Goal: Information Seeking & Learning: Find contact information

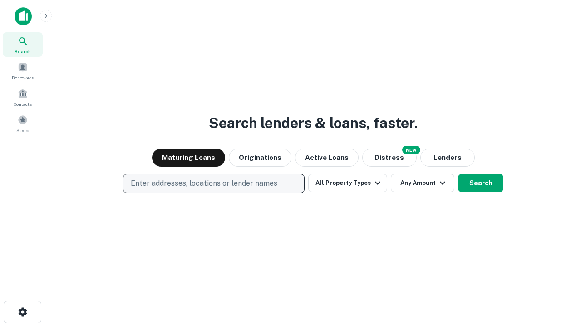
click at [213, 183] on p "Enter addresses, locations or lender names" at bounding box center [204, 183] width 147 height 11
type input "**********"
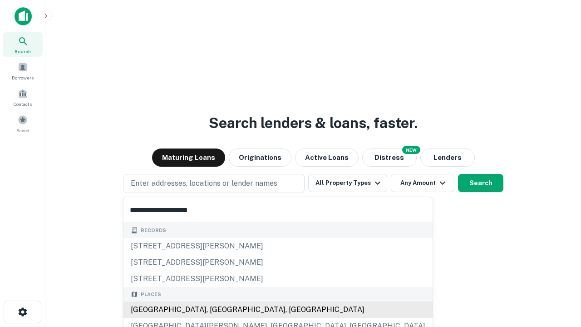
click at [217, 310] on div "[GEOGRAPHIC_DATA], [GEOGRAPHIC_DATA], [GEOGRAPHIC_DATA]" at bounding box center [277, 309] width 309 height 16
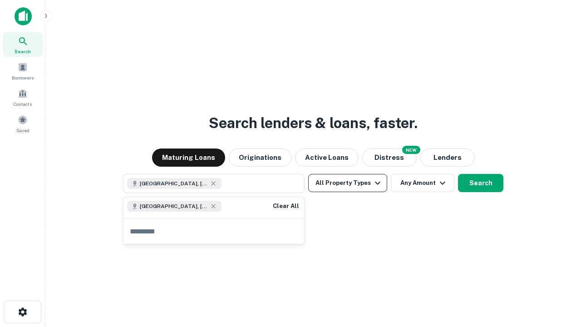
click at [348, 183] on button "All Property Types" at bounding box center [347, 183] width 79 height 18
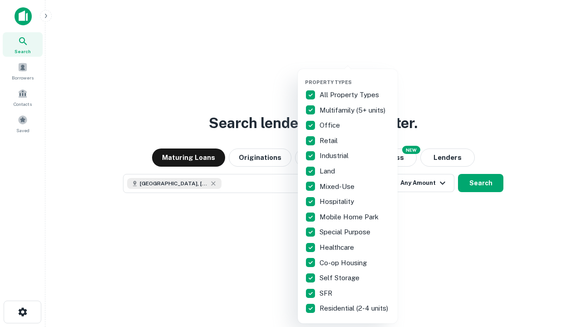
click at [355, 76] on button "button" at bounding box center [355, 76] width 100 height 0
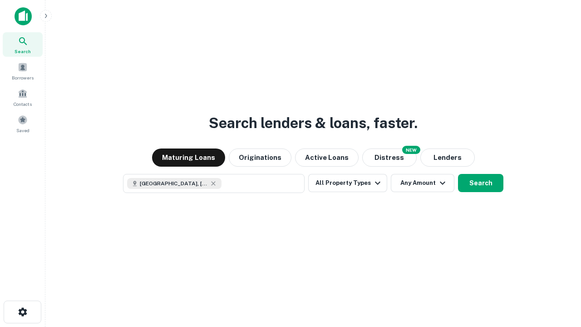
scroll to position [15, 0]
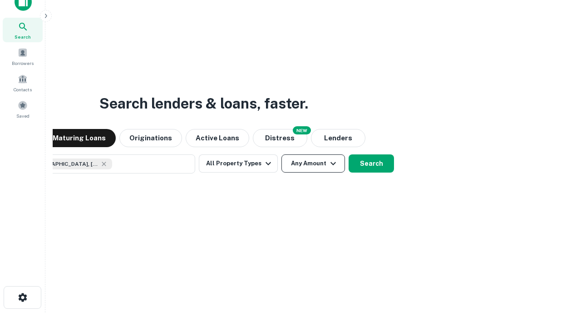
click at [281, 154] on button "Any Amount" at bounding box center [313, 163] width 64 height 18
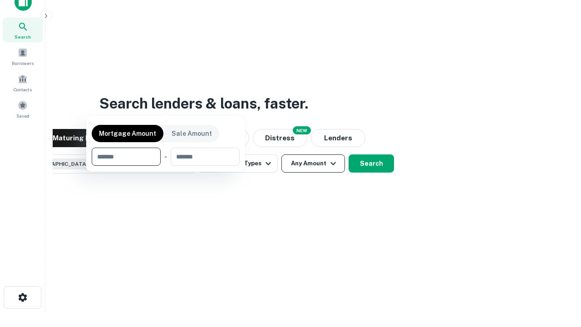
scroll to position [65, 257]
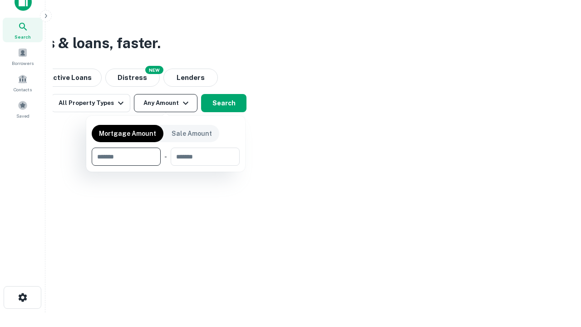
type input "*******"
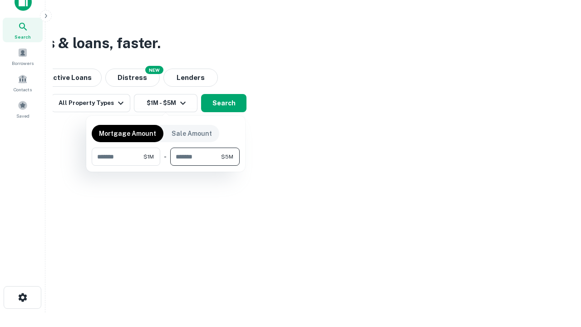
type input "*******"
click at [166, 166] on button "button" at bounding box center [166, 166] width 148 height 0
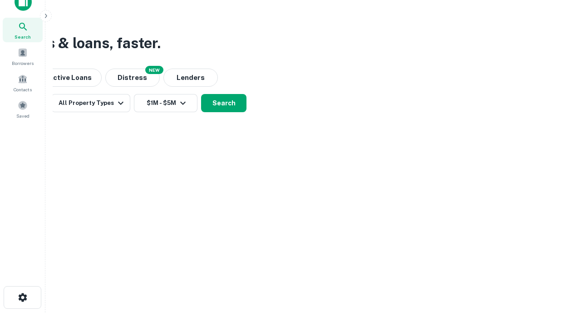
scroll to position [15, 0]
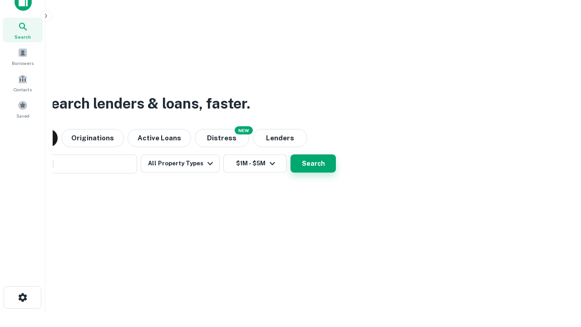
click at [291, 154] on button "Search" at bounding box center [313, 163] width 45 height 18
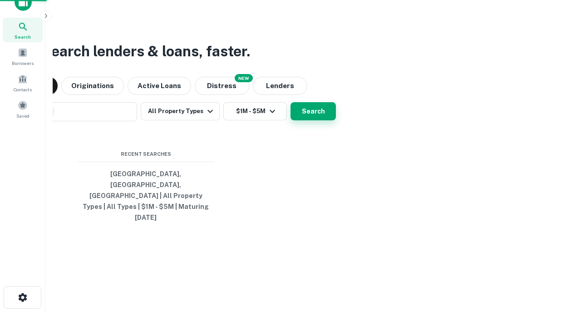
scroll to position [24, 257]
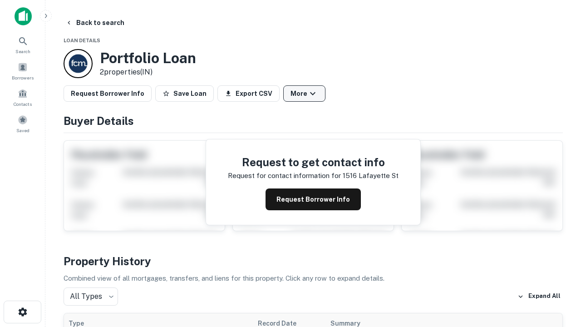
click at [304, 94] on button "More" at bounding box center [304, 93] width 42 height 16
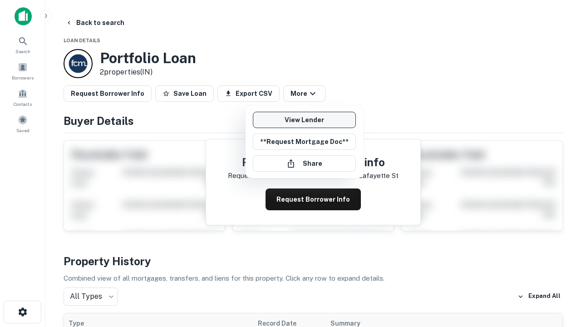
click at [304, 120] on link "View Lender" at bounding box center [304, 120] width 103 height 16
